Goal: Information Seeking & Learning: Learn about a topic

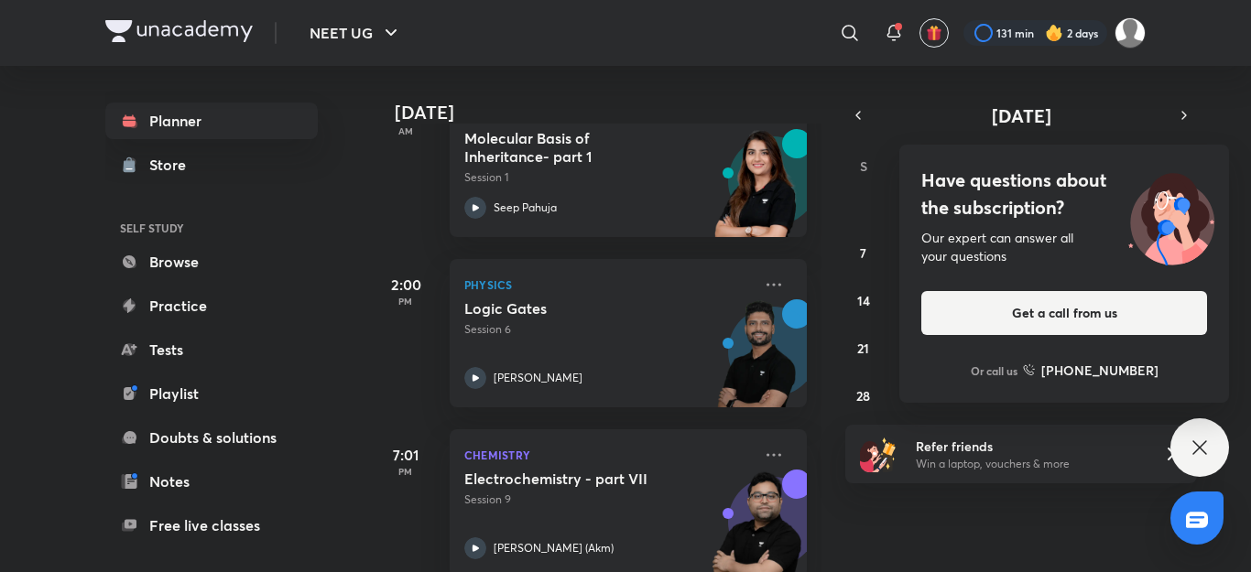
scroll to position [687, 0]
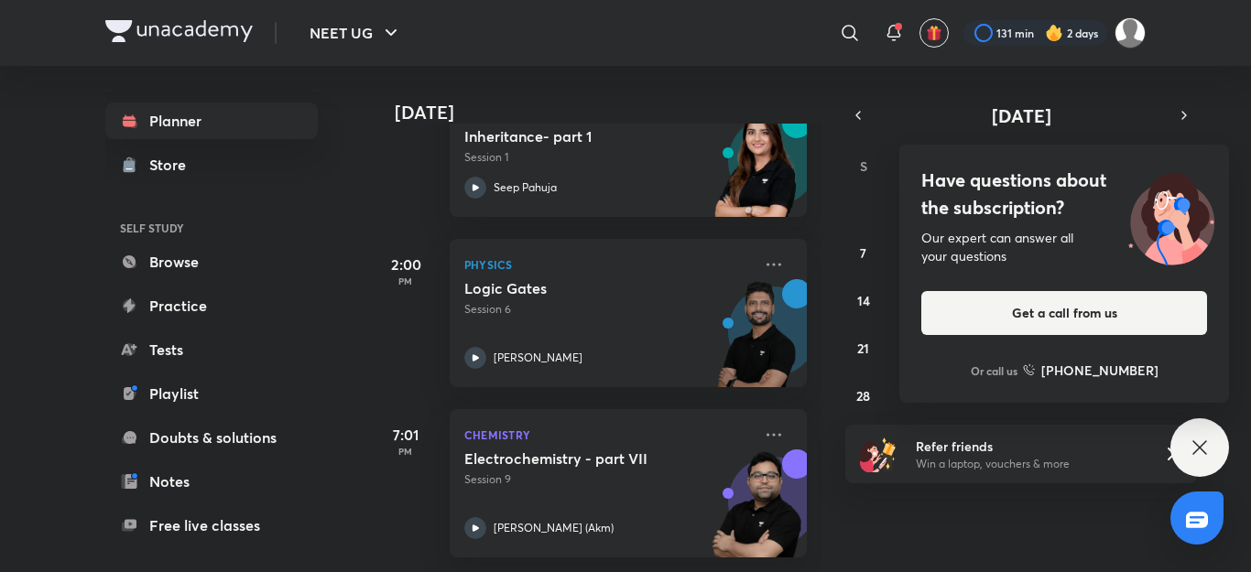
click at [1200, 432] on div "Have questions about the subscription? Our expert can answer all your questions…" at bounding box center [1200, 448] width 59 height 59
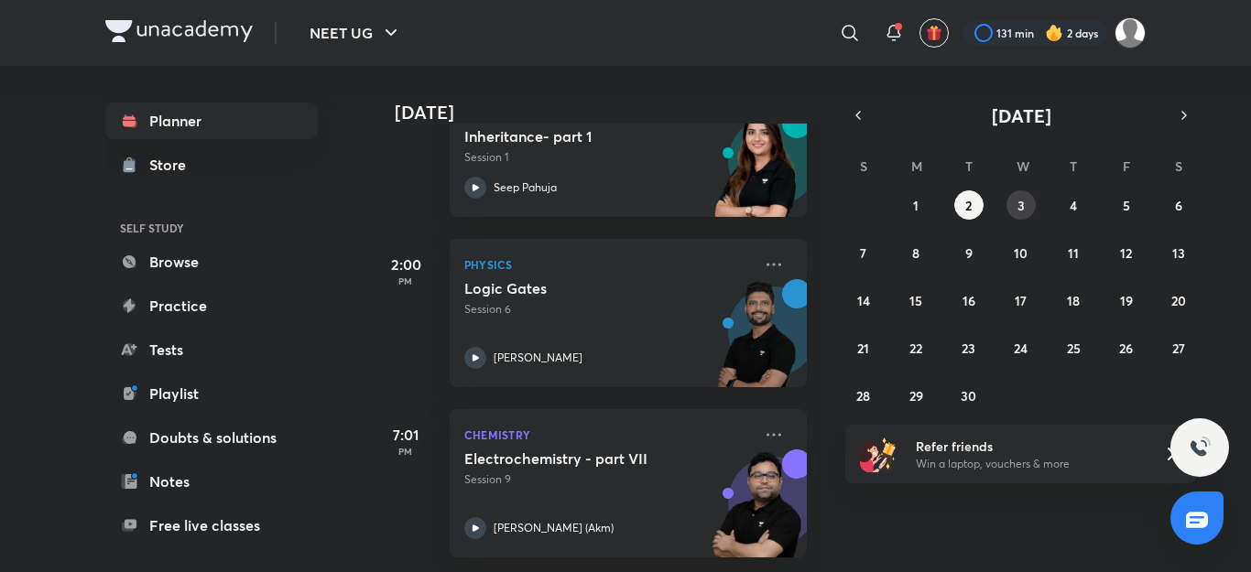
click at [1019, 211] on abbr "3" at bounding box center [1021, 205] width 7 height 17
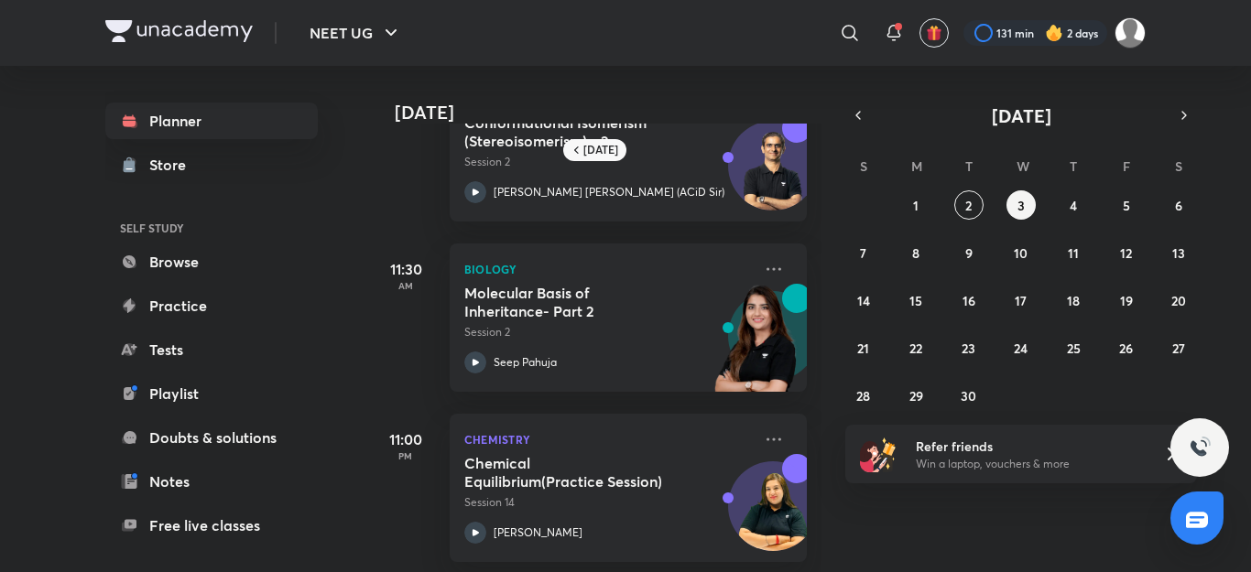
scroll to position [264, 0]
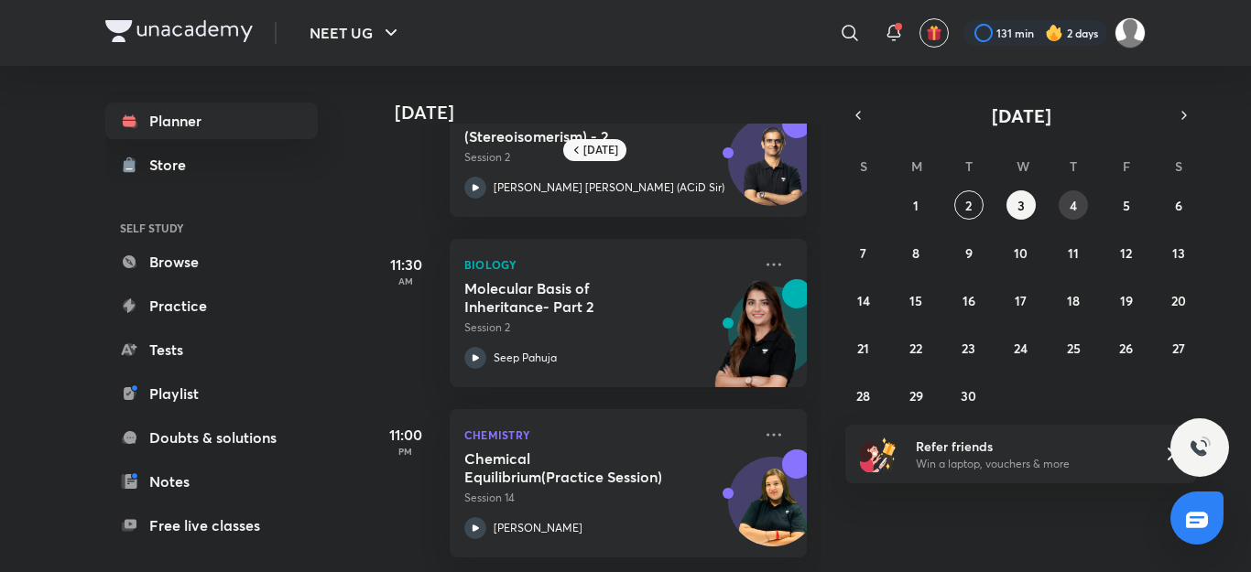
click at [1068, 215] on button "4" at bounding box center [1073, 205] width 29 height 29
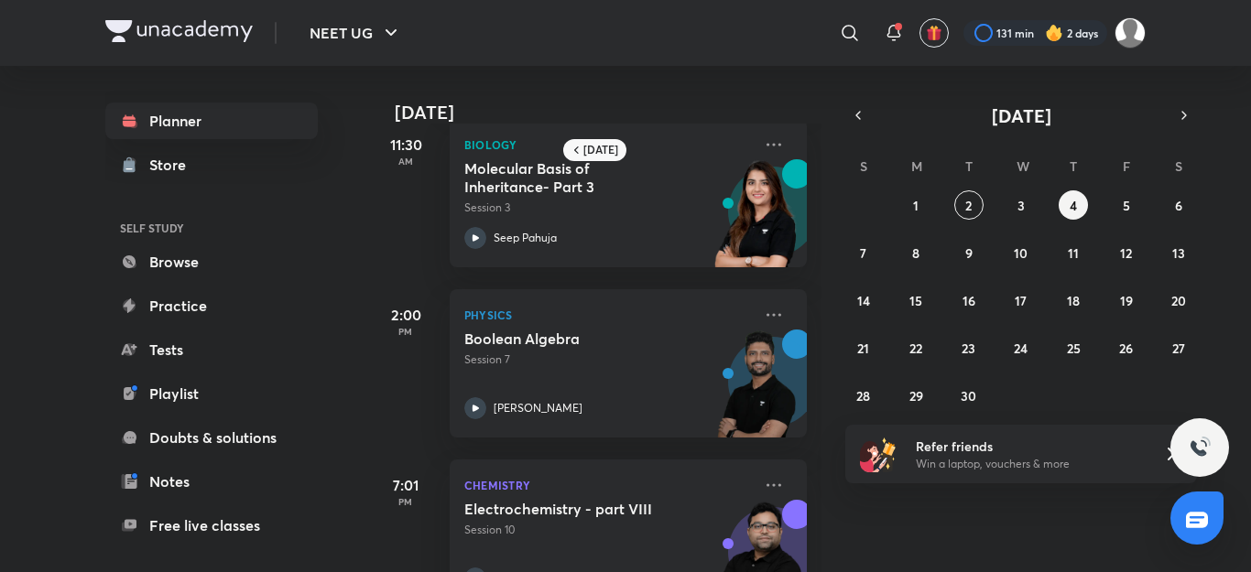
scroll to position [343, 0]
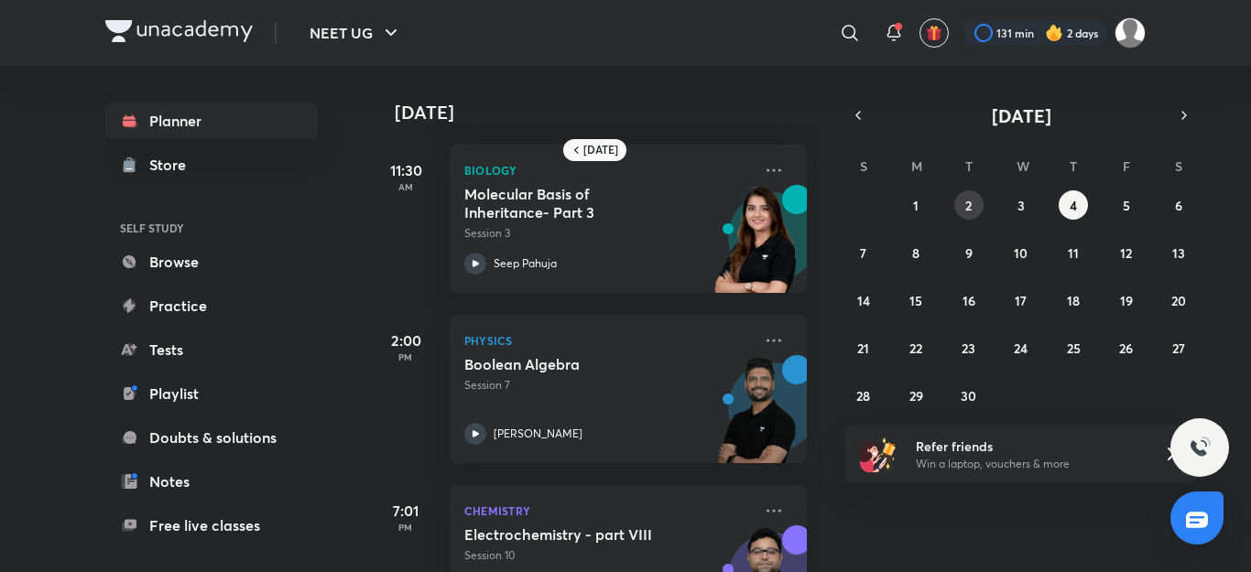
click at [964, 203] on button "2" at bounding box center [968, 205] width 29 height 29
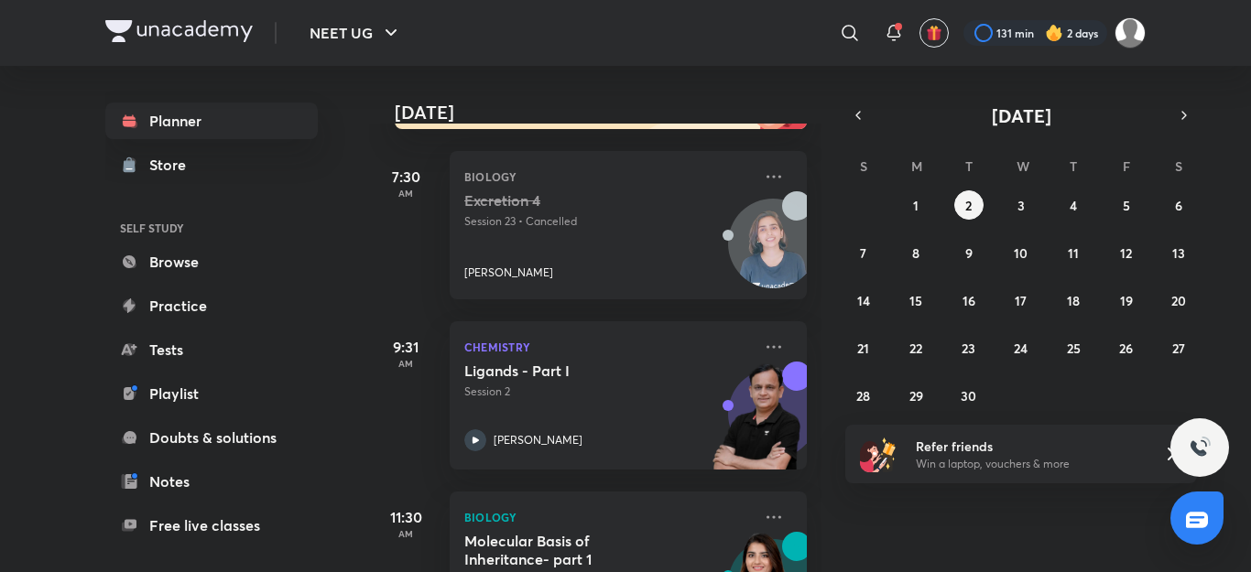
scroll to position [687, 0]
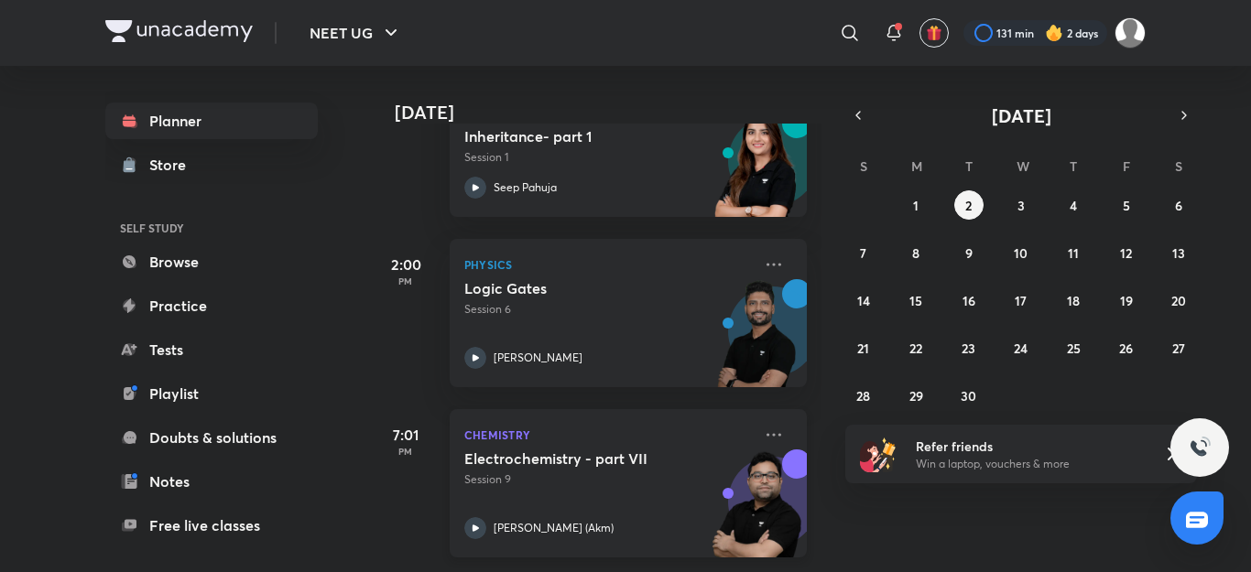
click at [643, 518] on div "[PERSON_NAME] (Akm)" at bounding box center [608, 529] width 288 height 22
click at [475, 279] on h5 "Logic Gates" at bounding box center [578, 288] width 228 height 18
click at [571, 472] on p "Session 9" at bounding box center [608, 480] width 288 height 16
click at [706, 450] on img at bounding box center [756, 513] width 101 height 126
click at [571, 499] on div "Electrochemistry - part VII Session 9 [PERSON_NAME] (Akm)" at bounding box center [608, 495] width 288 height 90
